Goal: Task Accomplishment & Management: Manage account settings

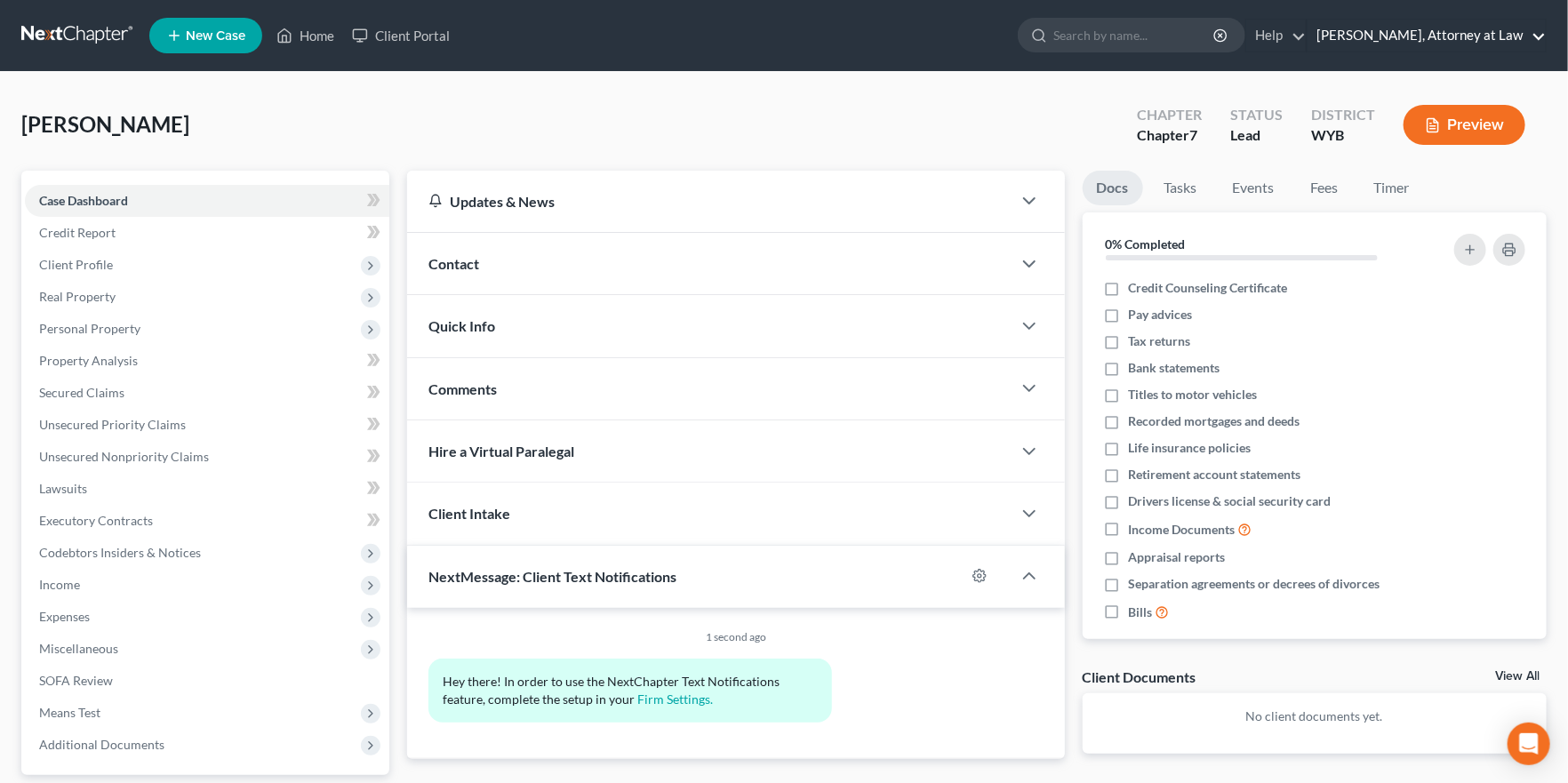
click at [1417, 34] on link "Seth Shumaker, Attorney at Law" at bounding box center [1427, 36] width 238 height 32
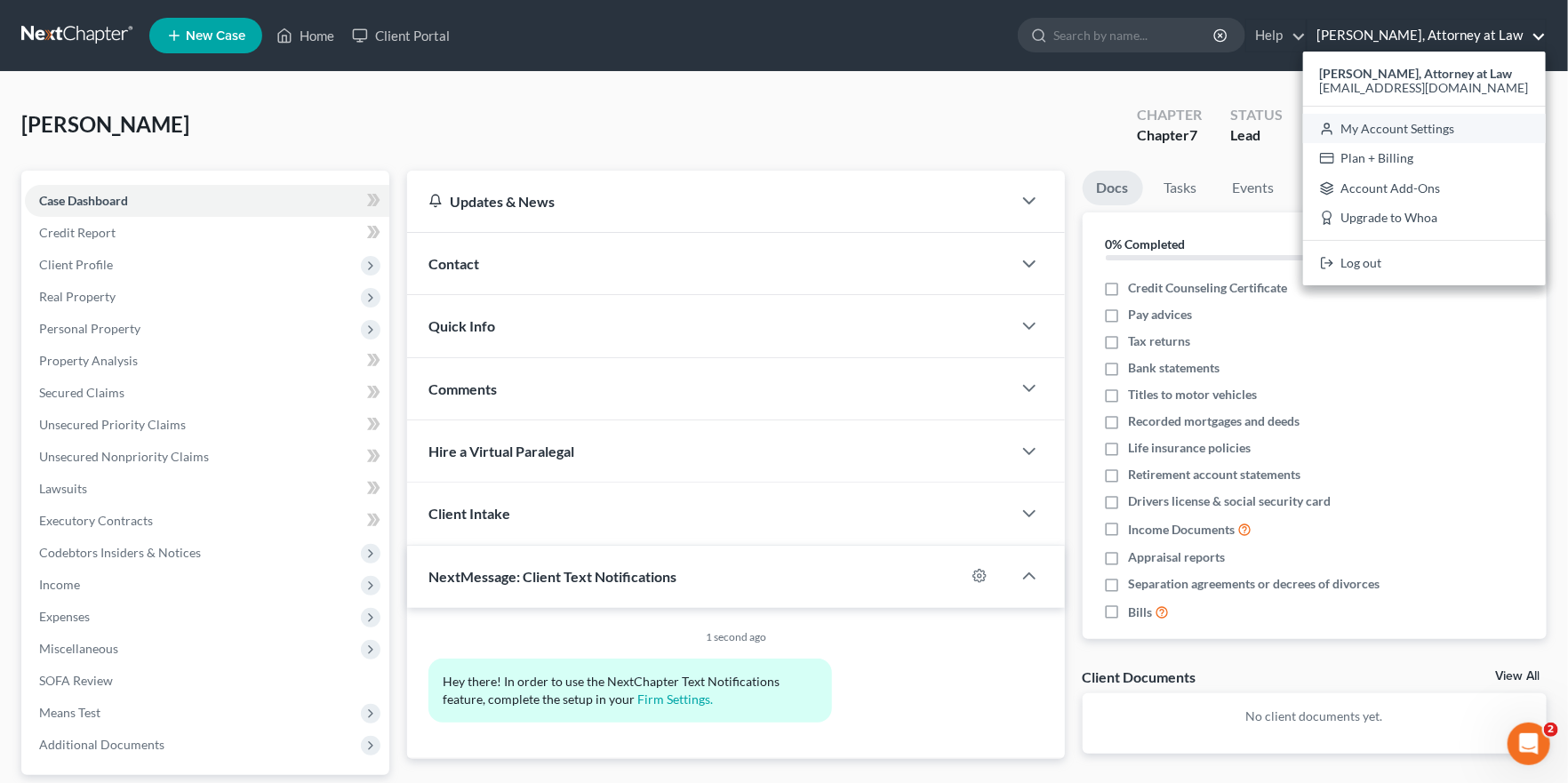
click at [1382, 131] on link "My Account Settings" at bounding box center [1424, 129] width 242 height 31
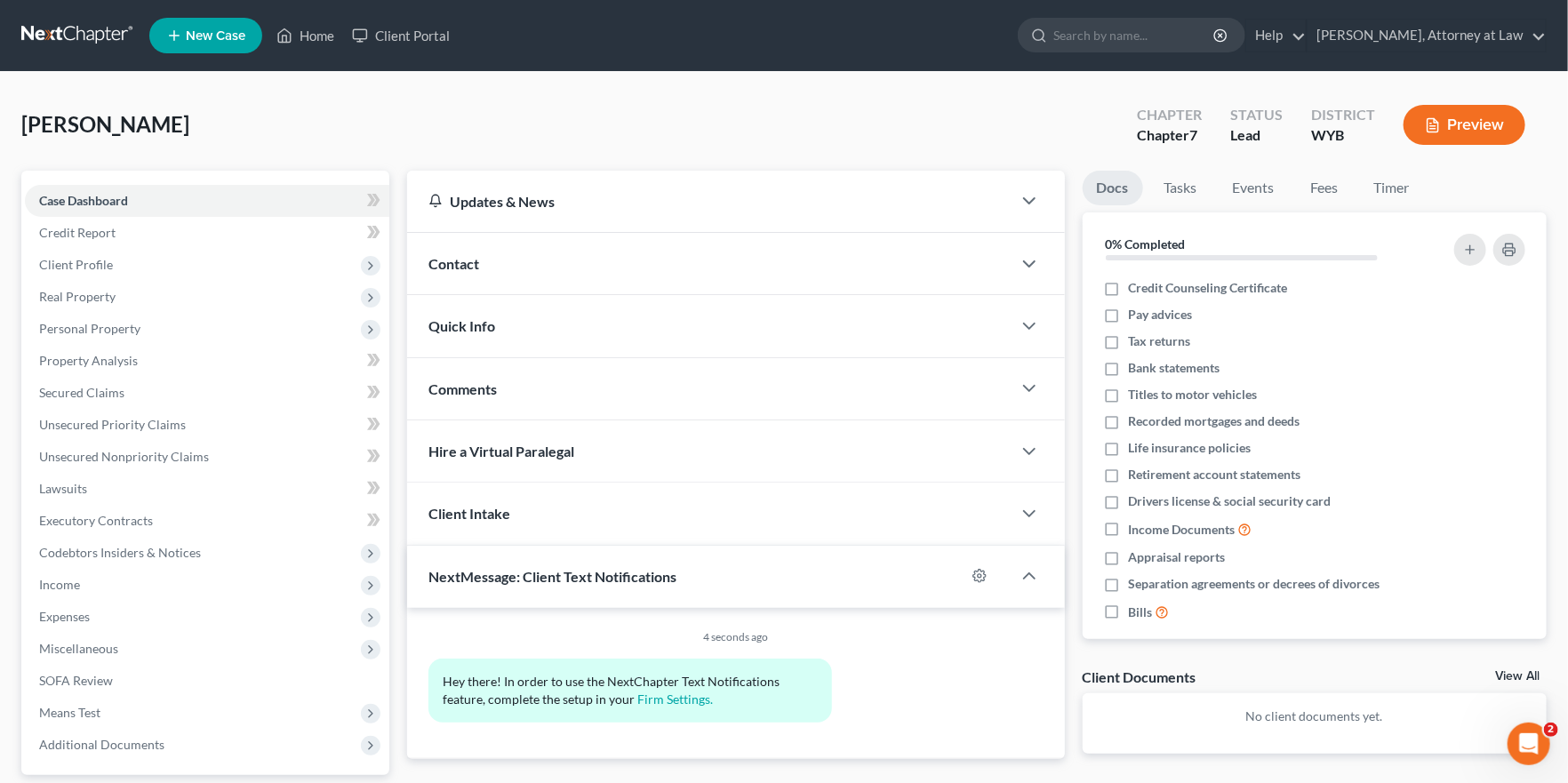
select select "28"
select select "53"
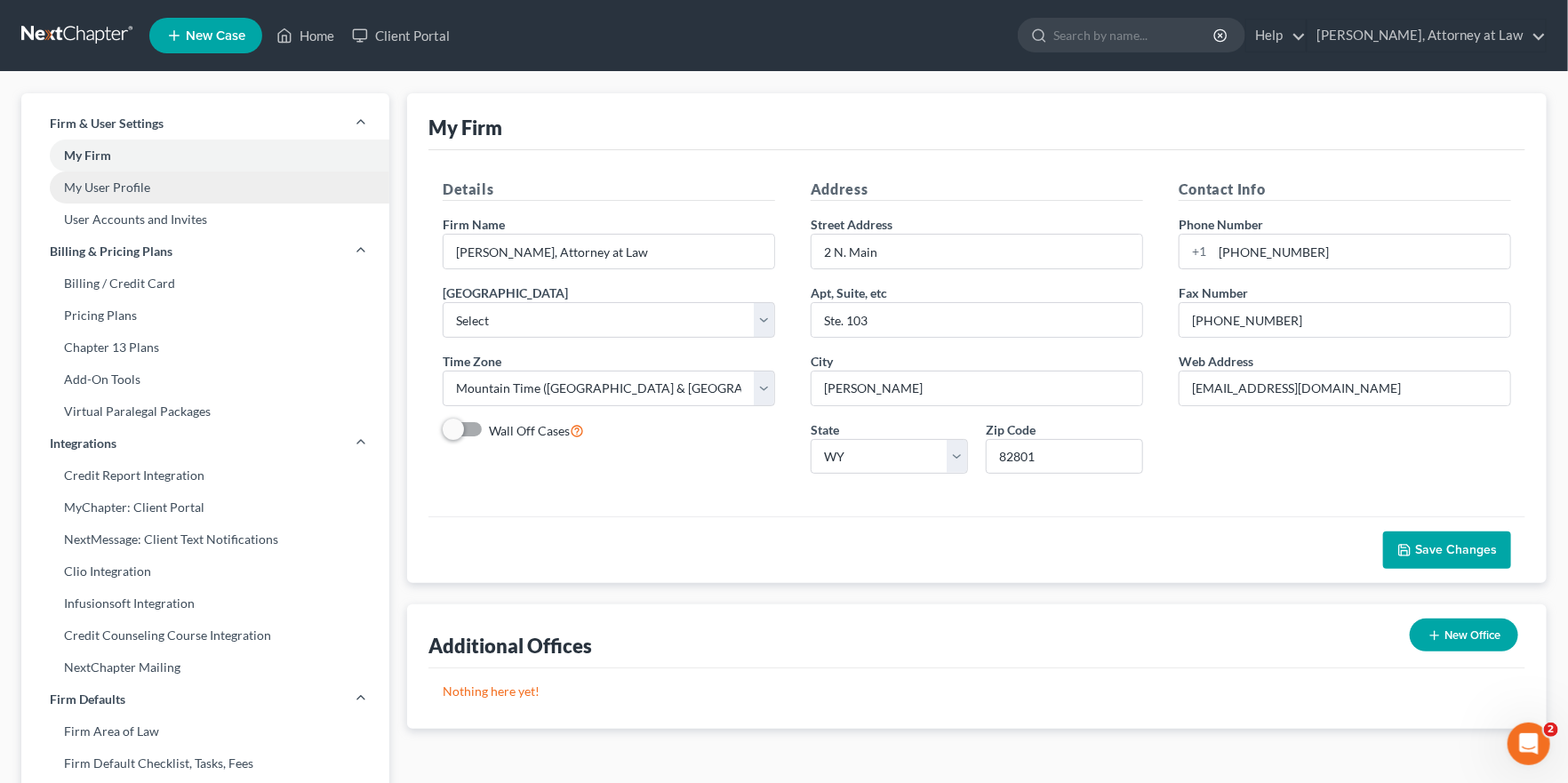
click at [173, 188] on link "My User Profile" at bounding box center [205, 187] width 368 height 32
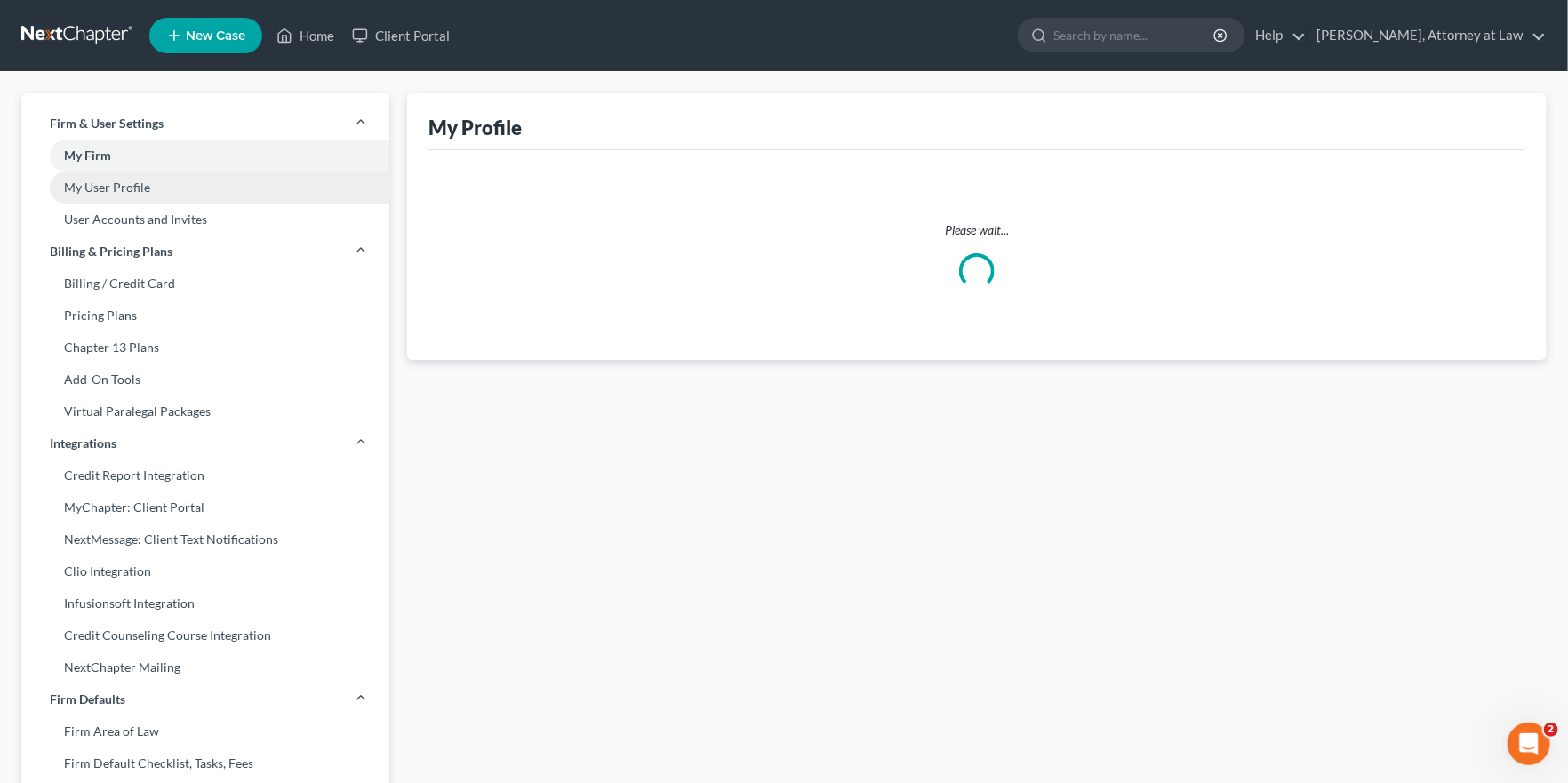
select select "53"
select select "92"
select select "attorney"
select select "0"
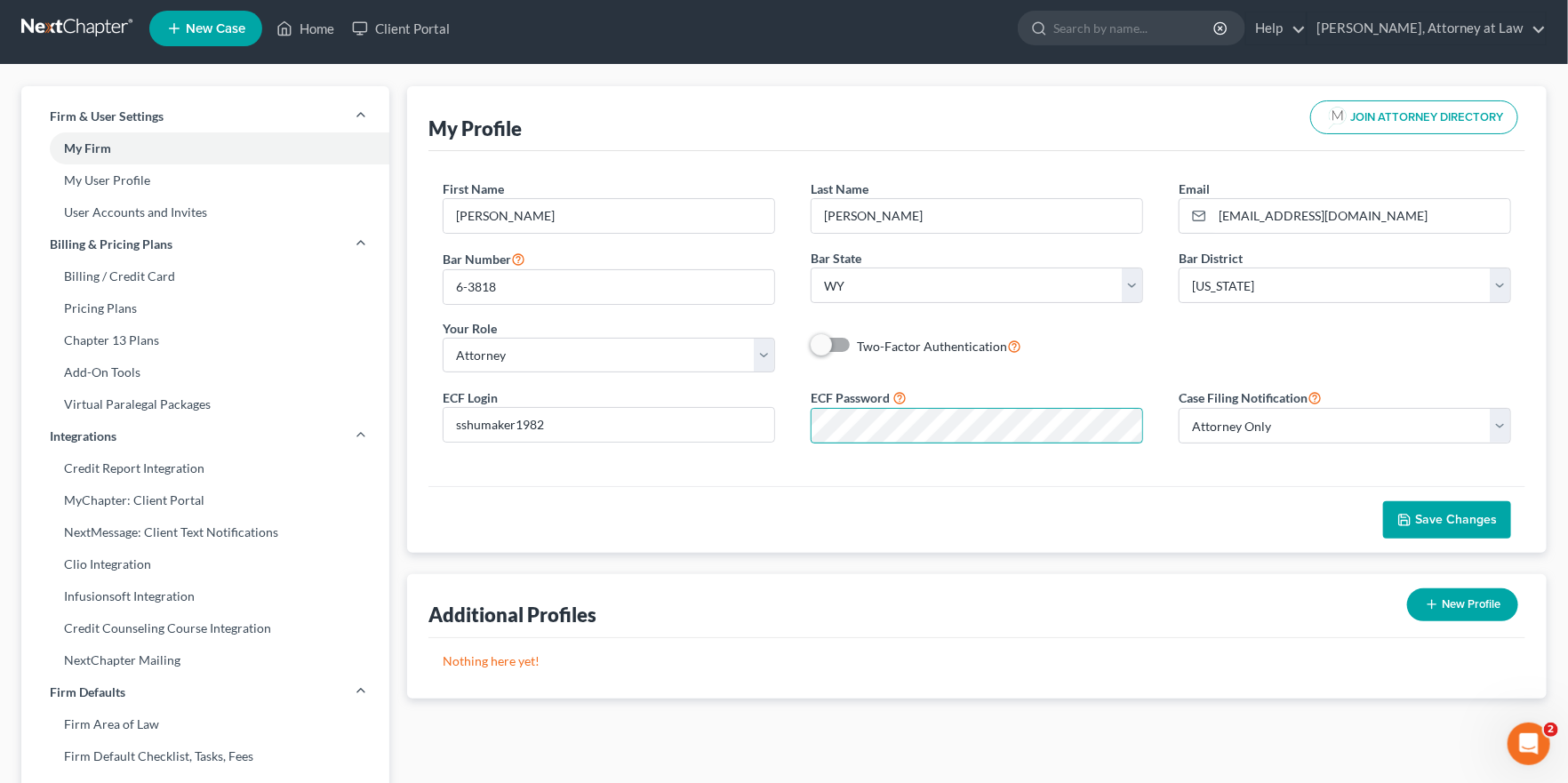
click at [804, 423] on div "ECF Password" at bounding box center [977, 415] width 368 height 56
click at [1460, 520] on span "Save Changes" at bounding box center [1455, 519] width 82 height 15
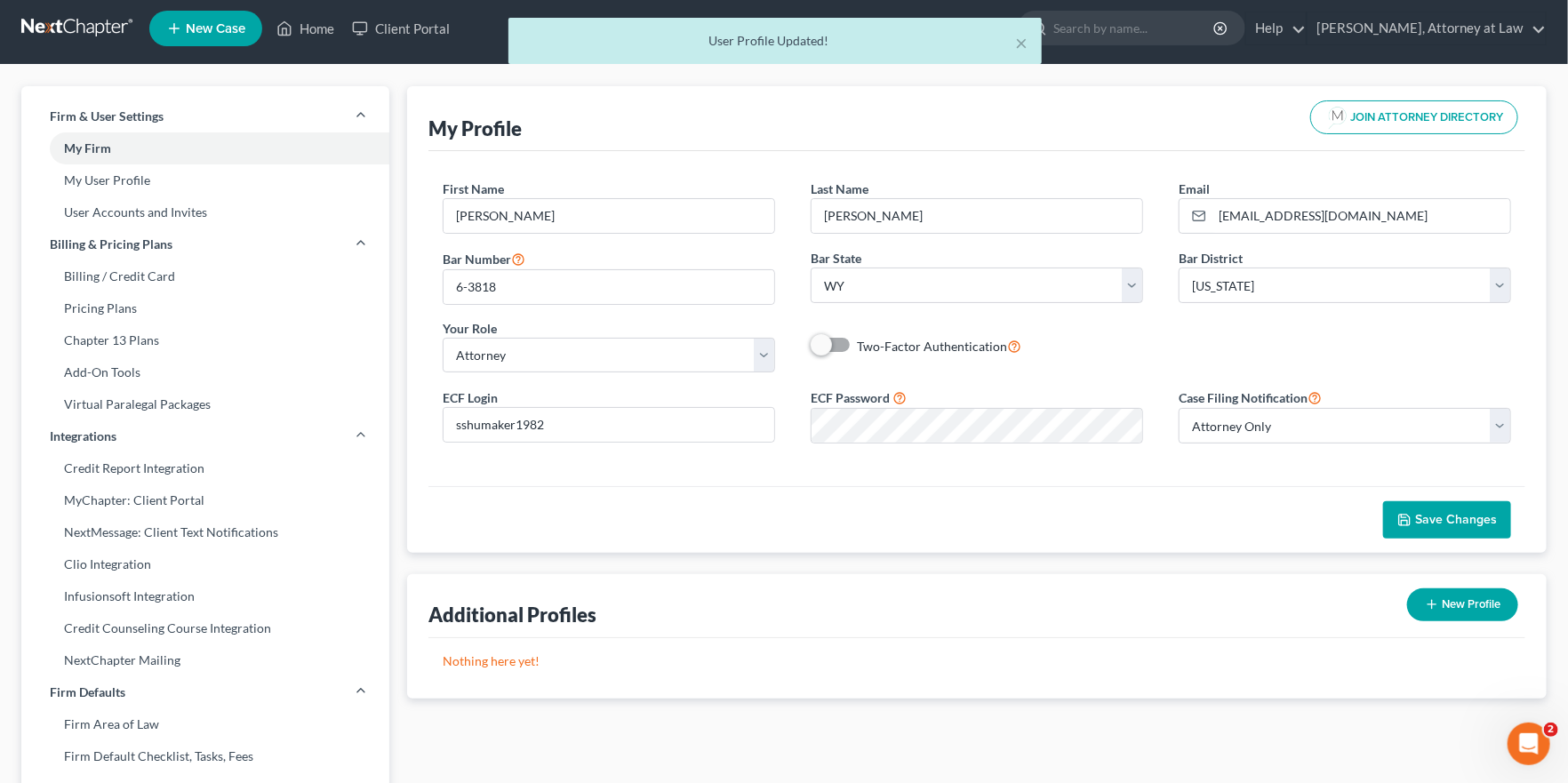
click at [1460, 520] on span "Save Changes" at bounding box center [1455, 519] width 82 height 15
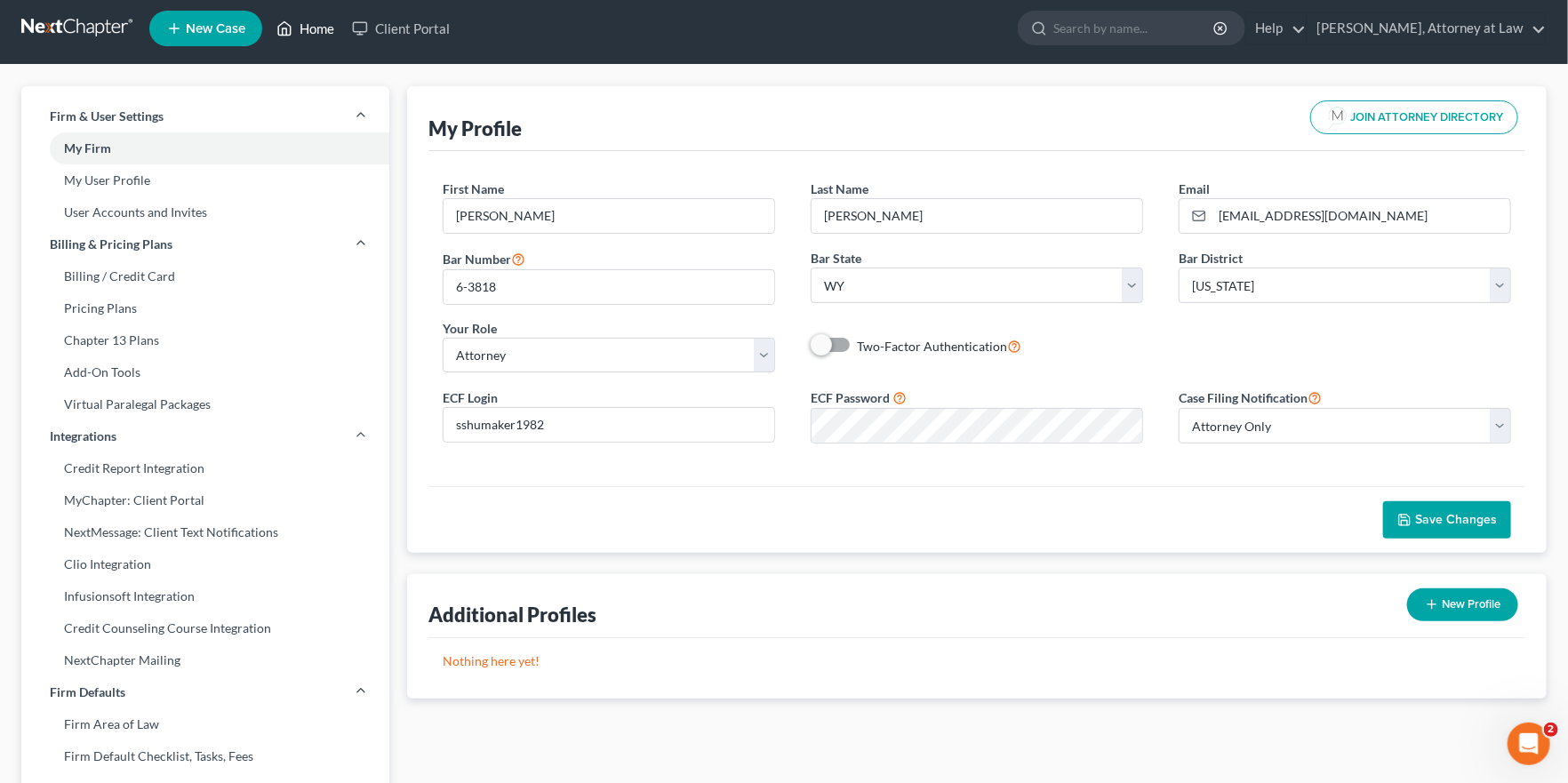
click at [315, 28] on link "Home" at bounding box center [305, 29] width 76 height 32
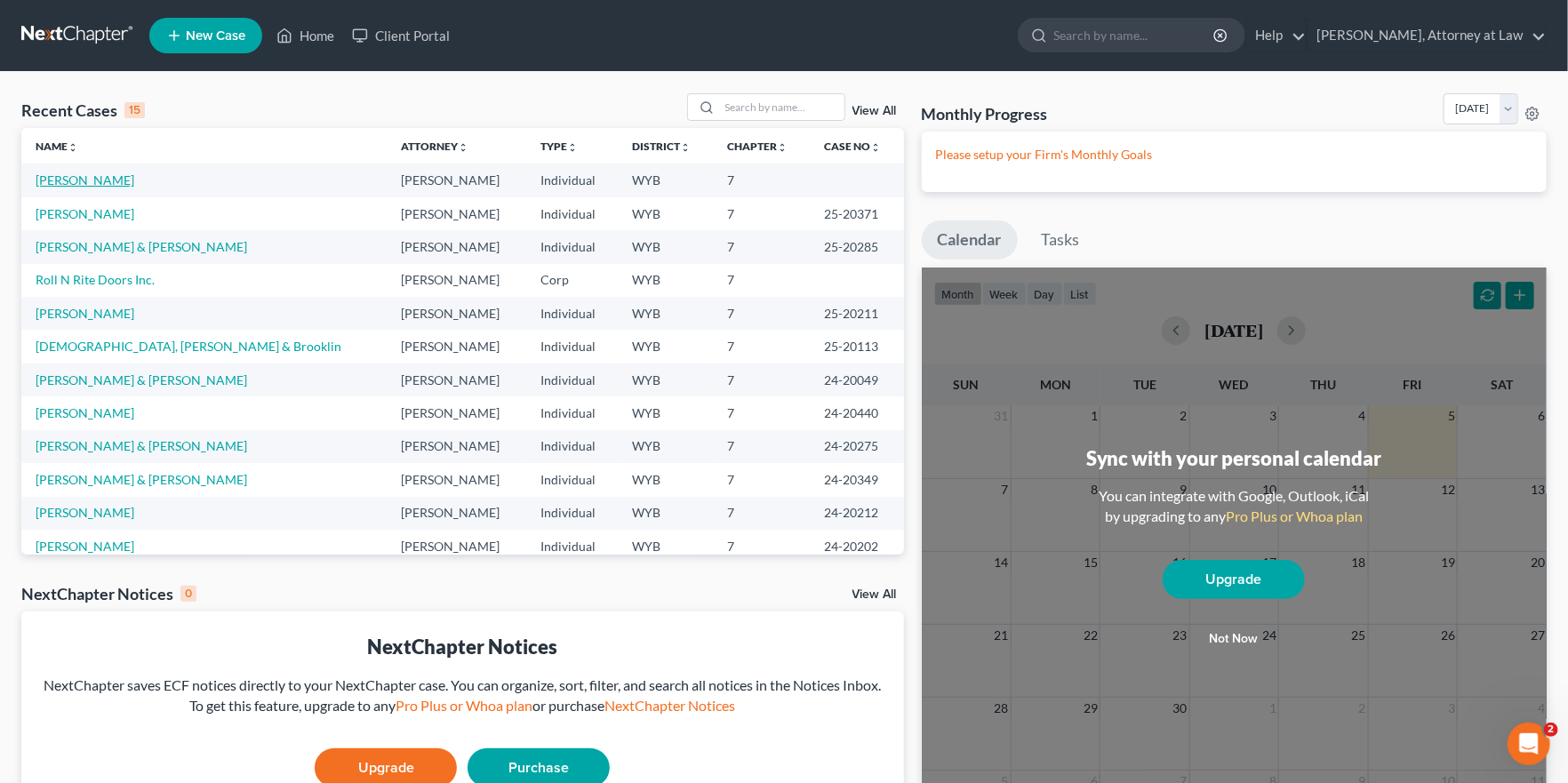
click at [105, 181] on link "Medaris, Paula" at bounding box center [84, 179] width 98 height 15
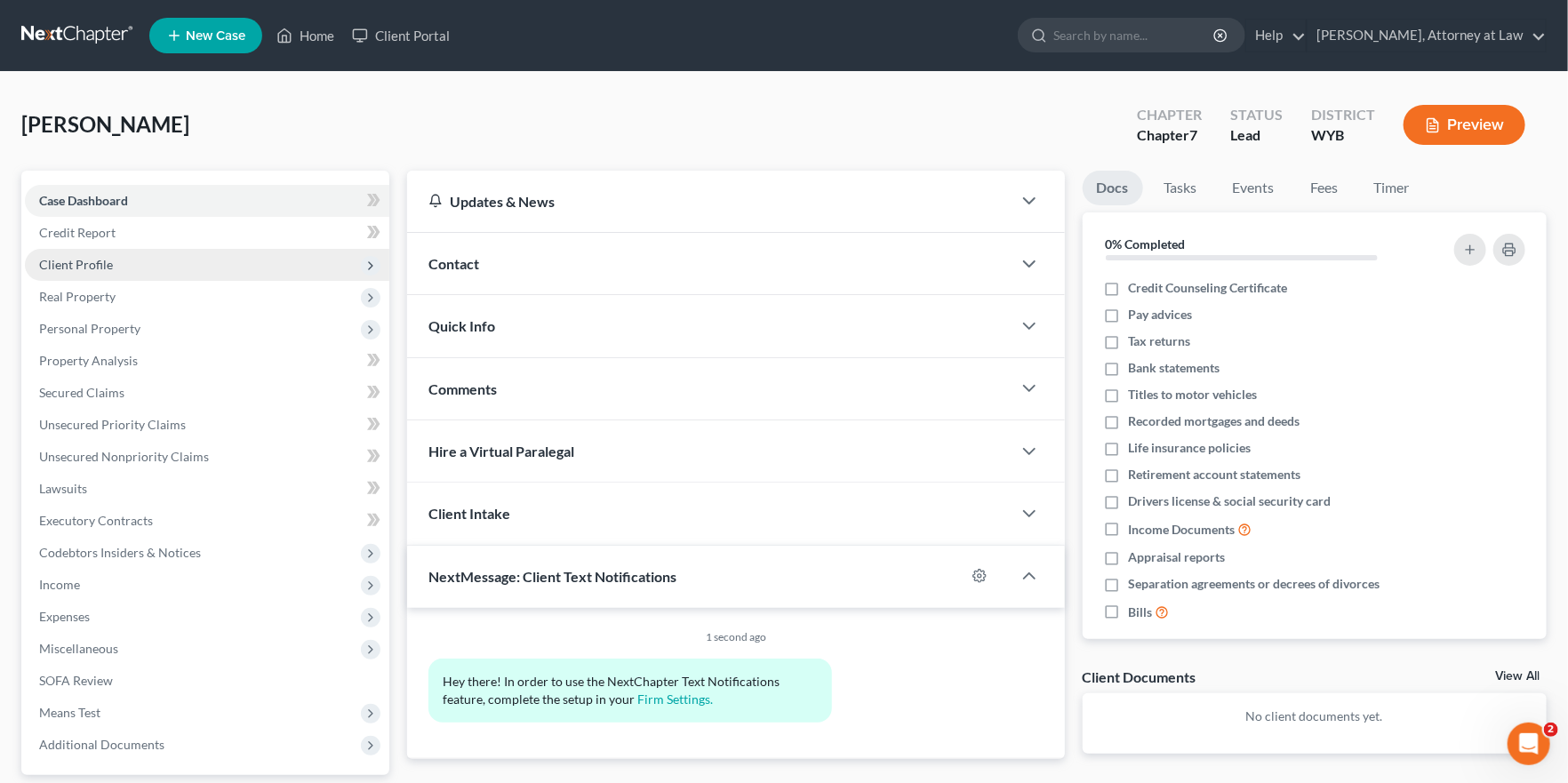
click at [128, 269] on span "Client Profile" at bounding box center [207, 265] width 364 height 32
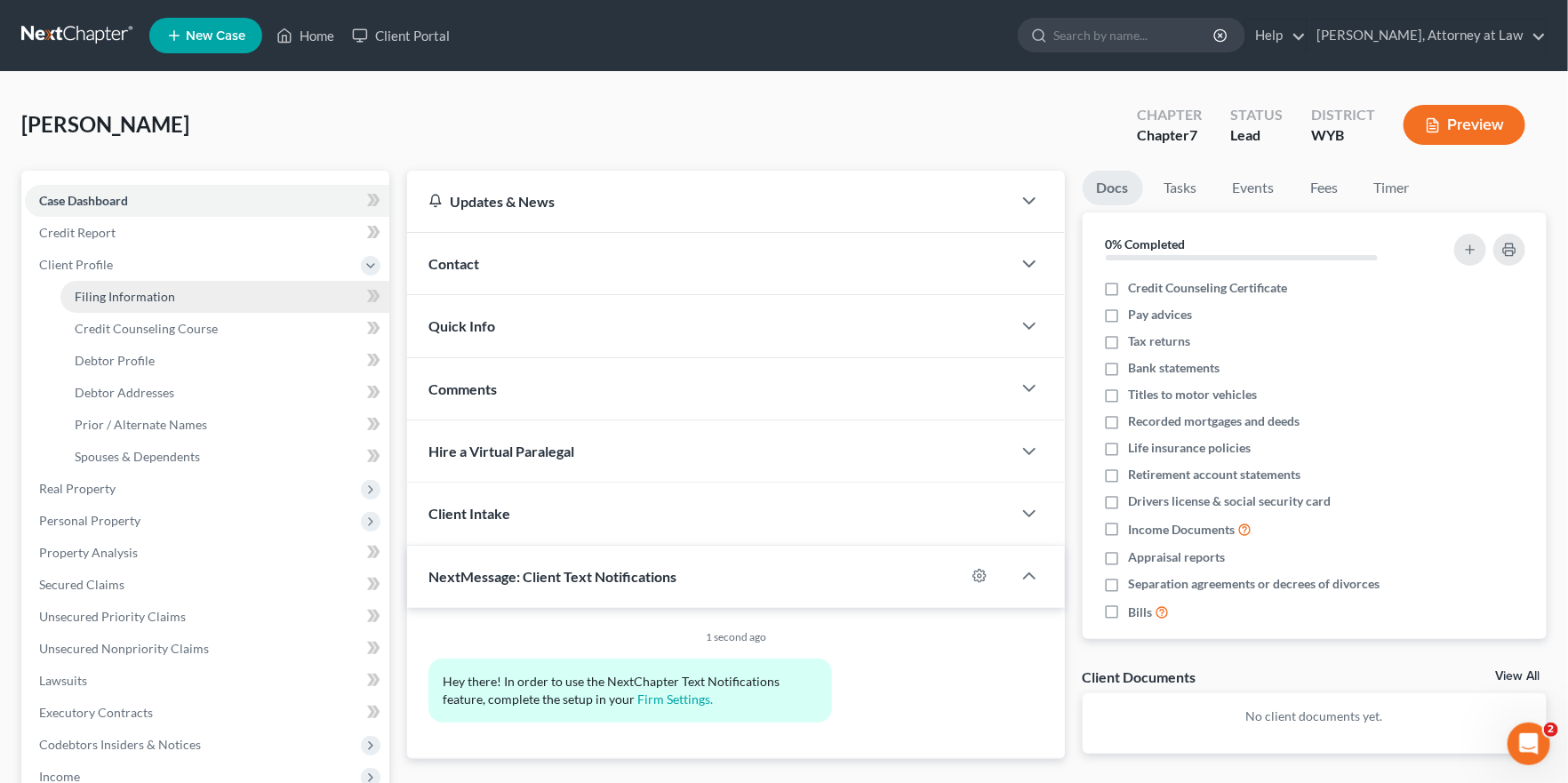
click at [142, 287] on link "Filing Information" at bounding box center [224, 297] width 329 height 32
select select "1"
select select "0"
select select "92"
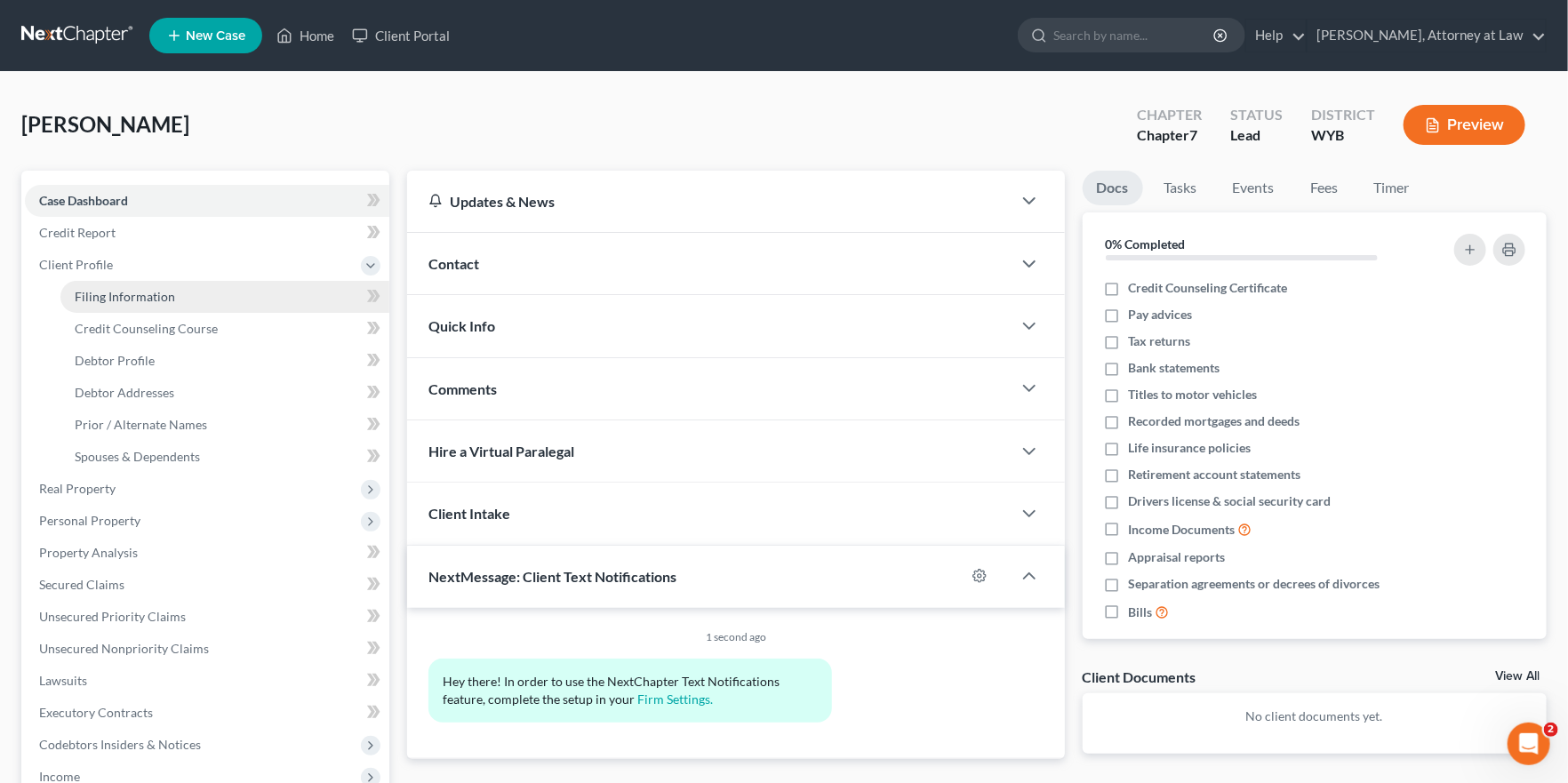
select select "53"
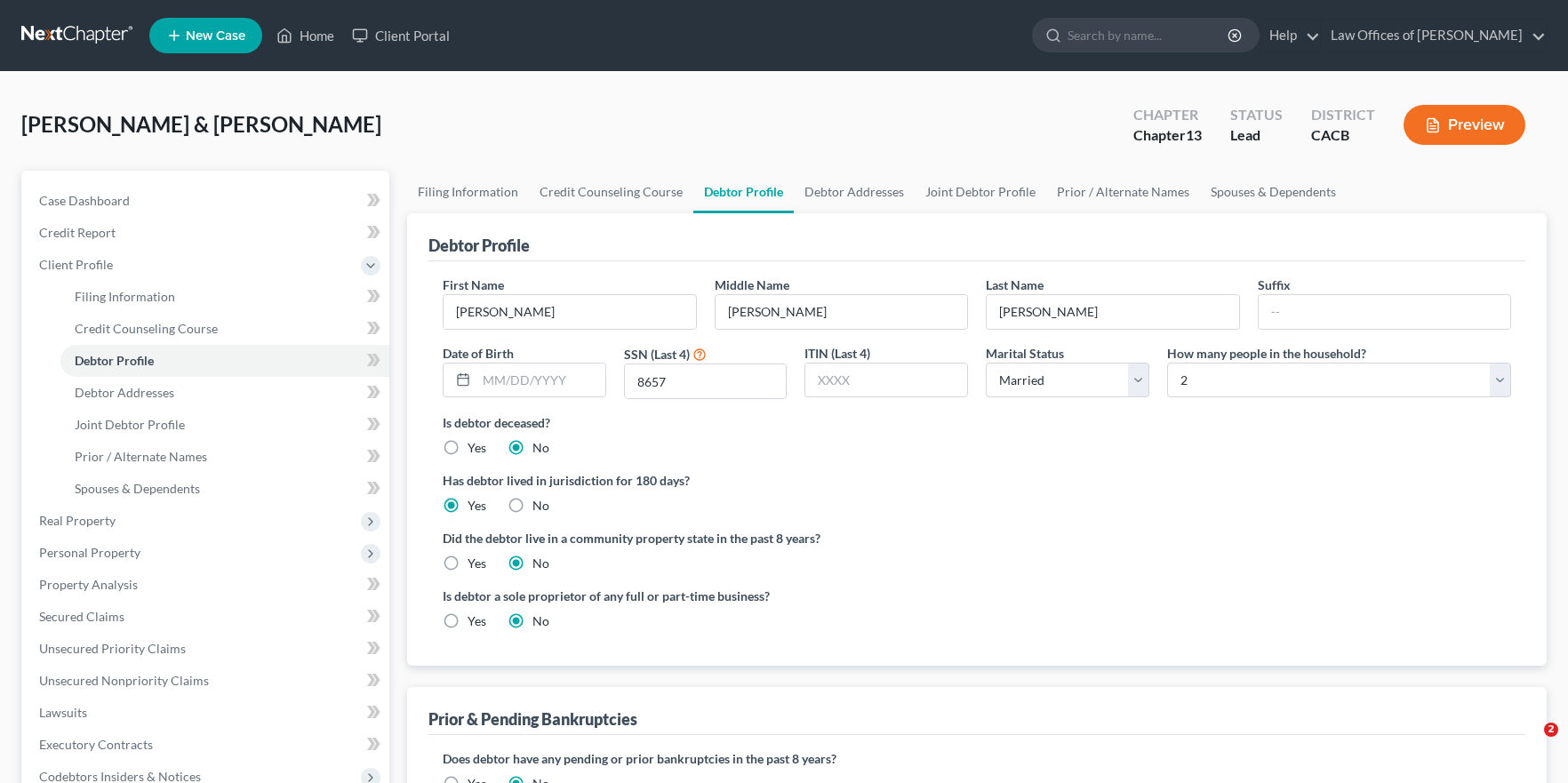
select select "1"
click at [178, 265] on span "Client Profile" at bounding box center [207, 265] width 364 height 32
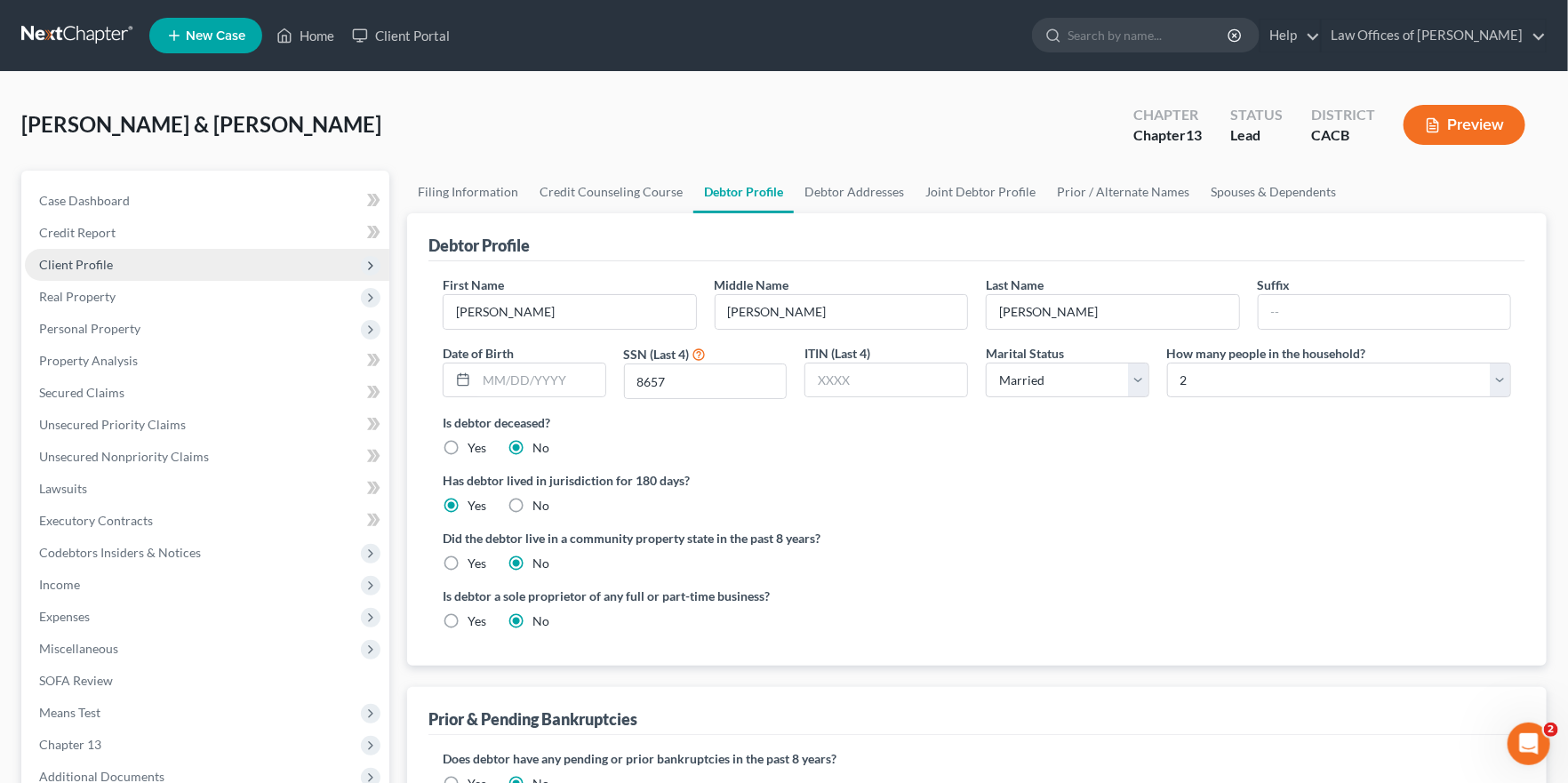
click at [157, 264] on span "Client Profile" at bounding box center [207, 265] width 364 height 32
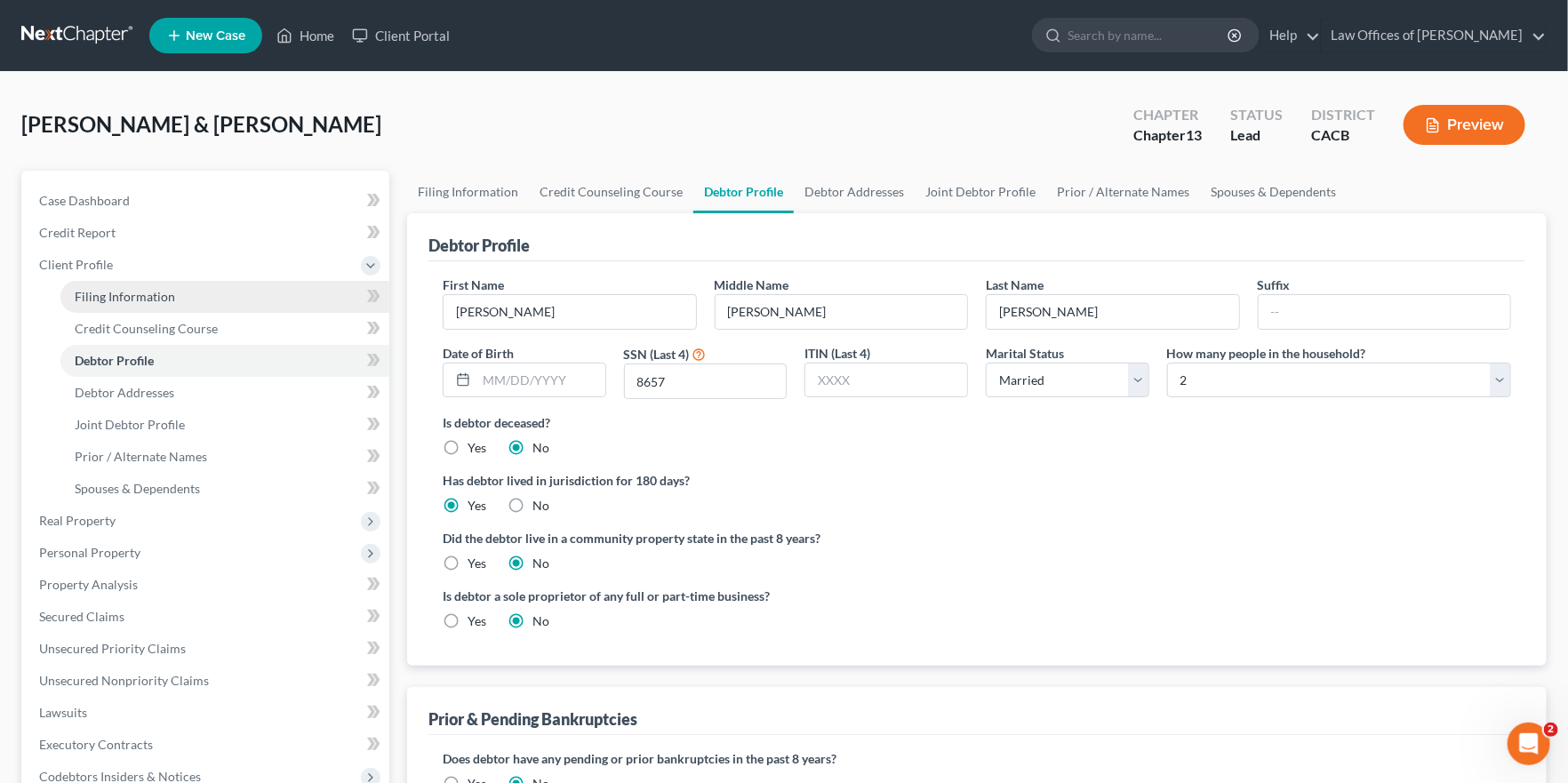
click at [169, 288] on span "Filing Information" at bounding box center [124, 296] width 100 height 15
select select "1"
select select "3"
select select "4"
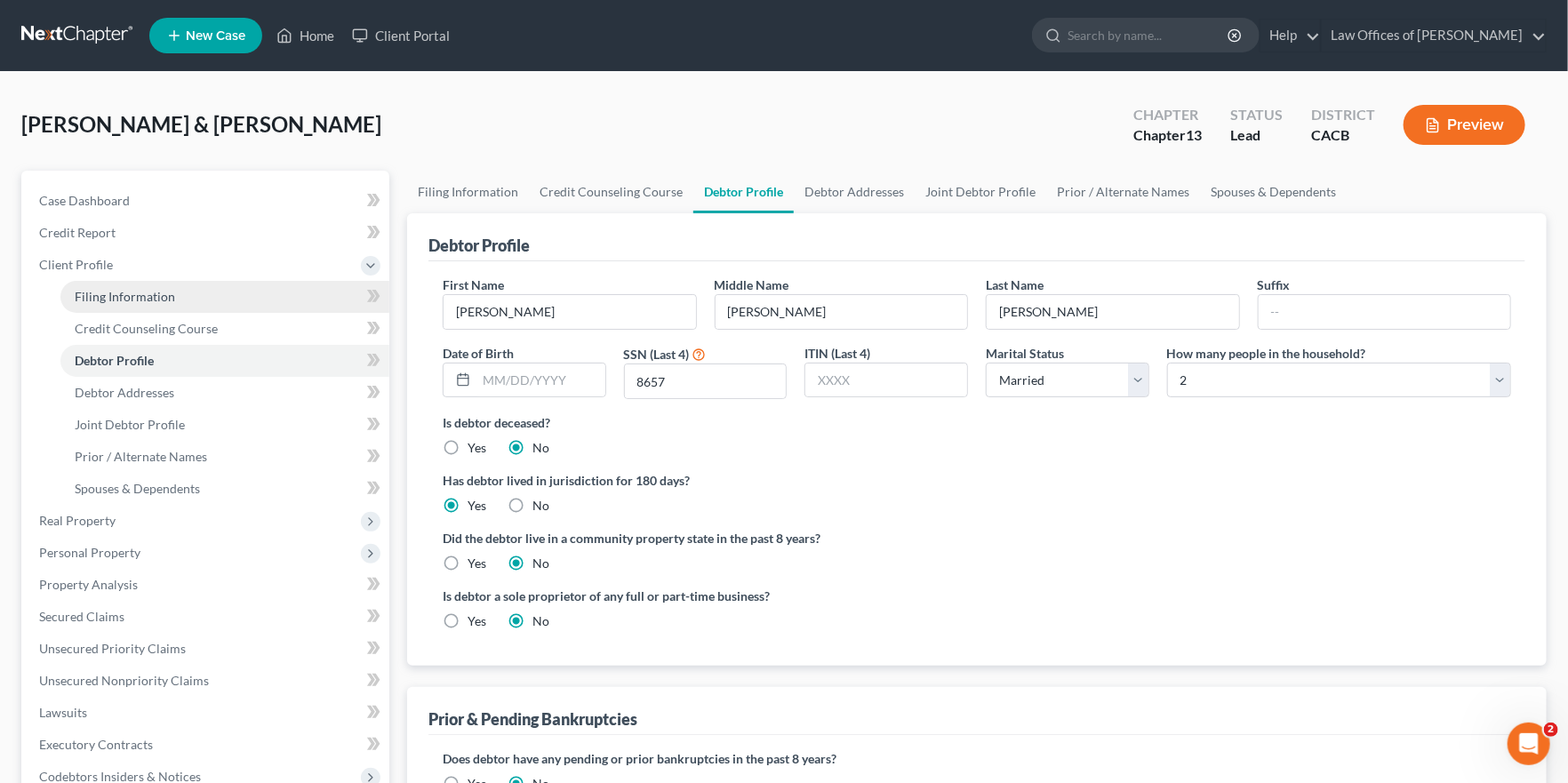
select select "1"
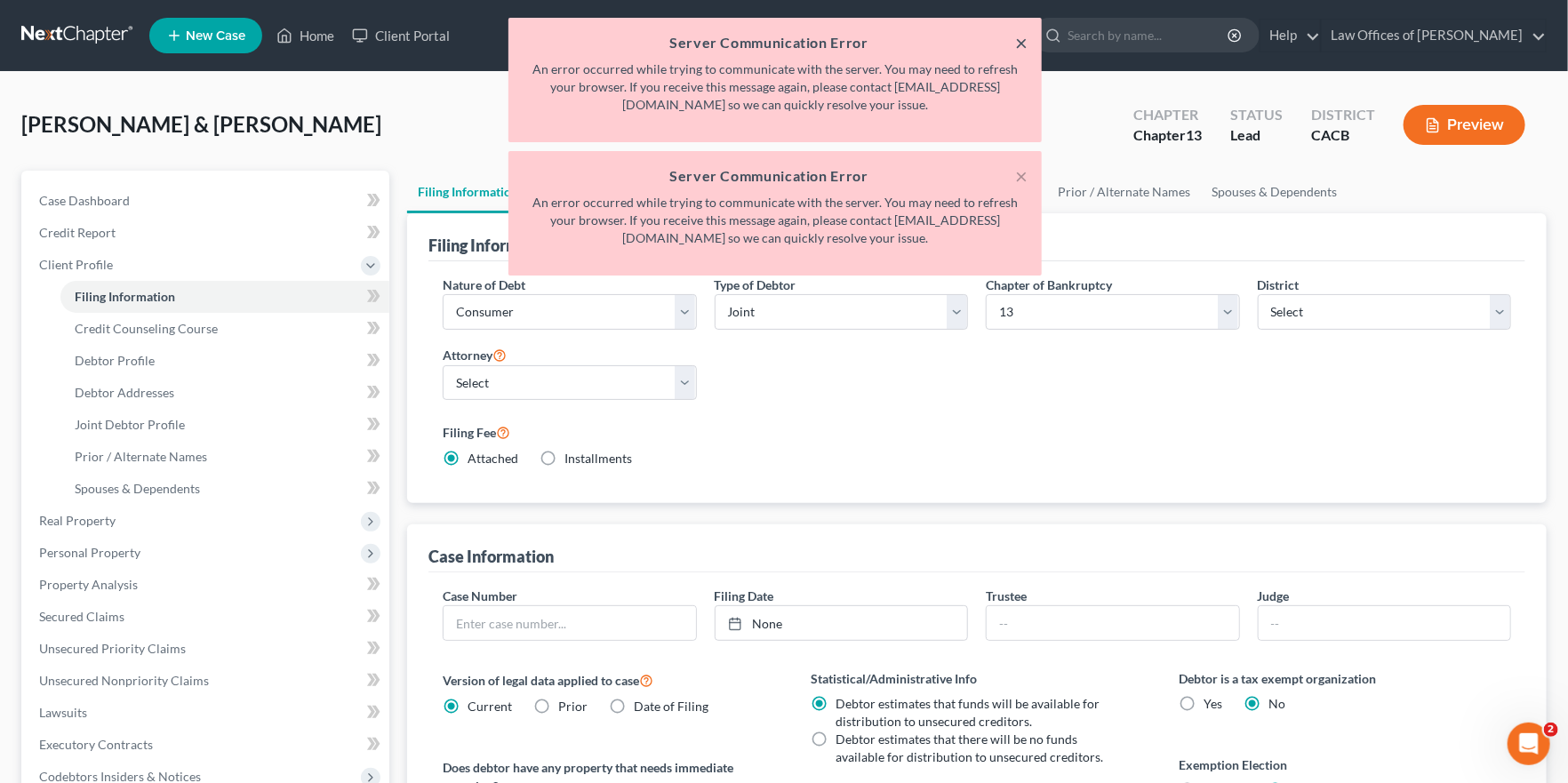
click at [1021, 41] on button "×" at bounding box center [1021, 43] width 13 height 22
